Goal: Information Seeking & Learning: Learn about a topic

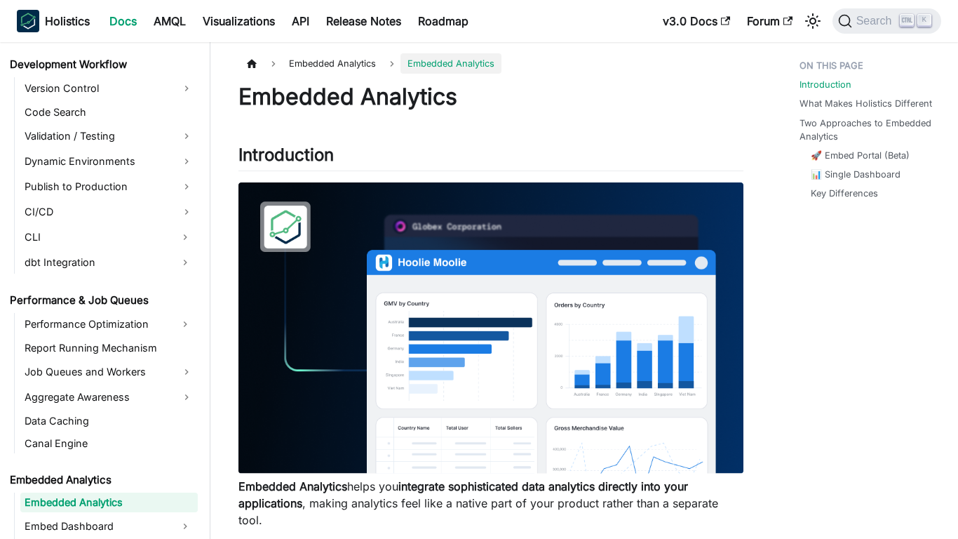
scroll to position [1132, 0]
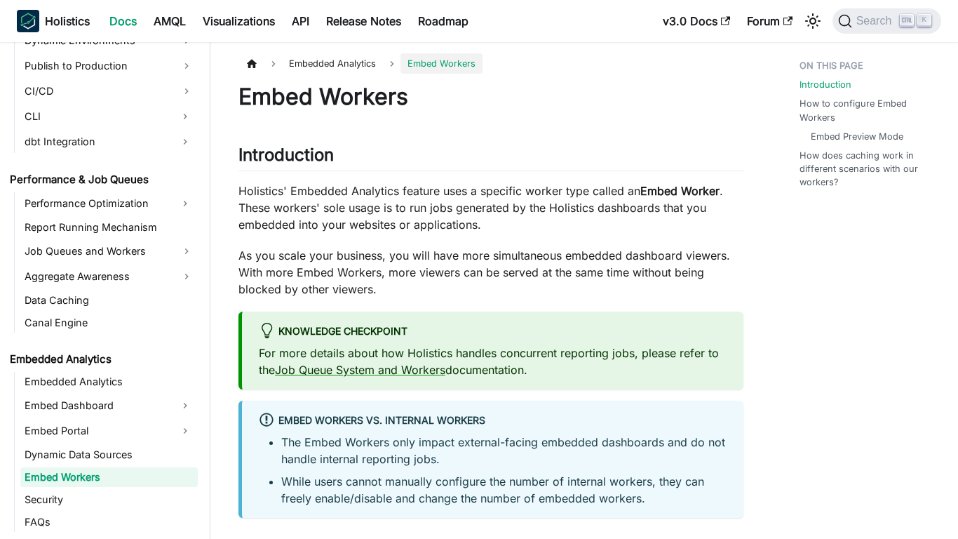
scroll to position [1227, 0]
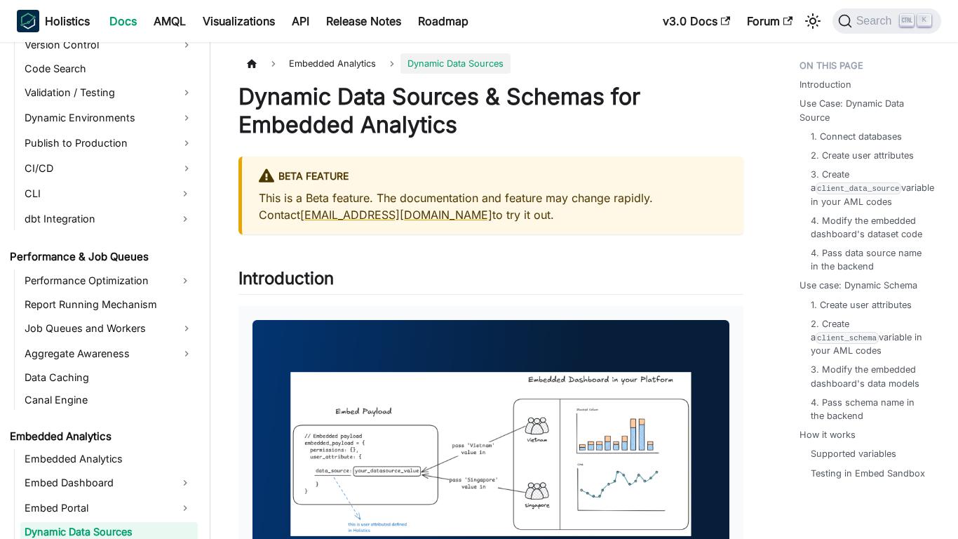
scroll to position [1205, 0]
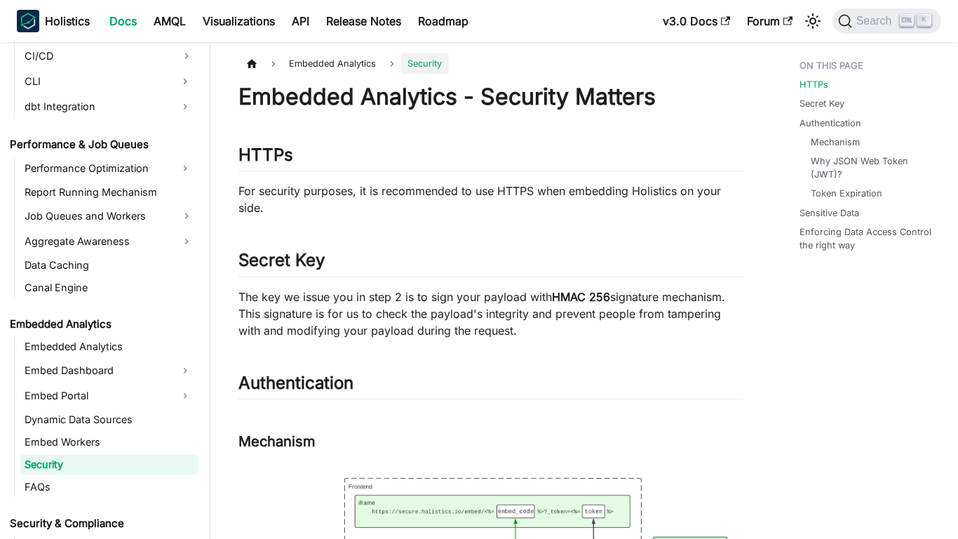
scroll to position [1250, 0]
